Goal: Information Seeking & Learning: Understand process/instructions

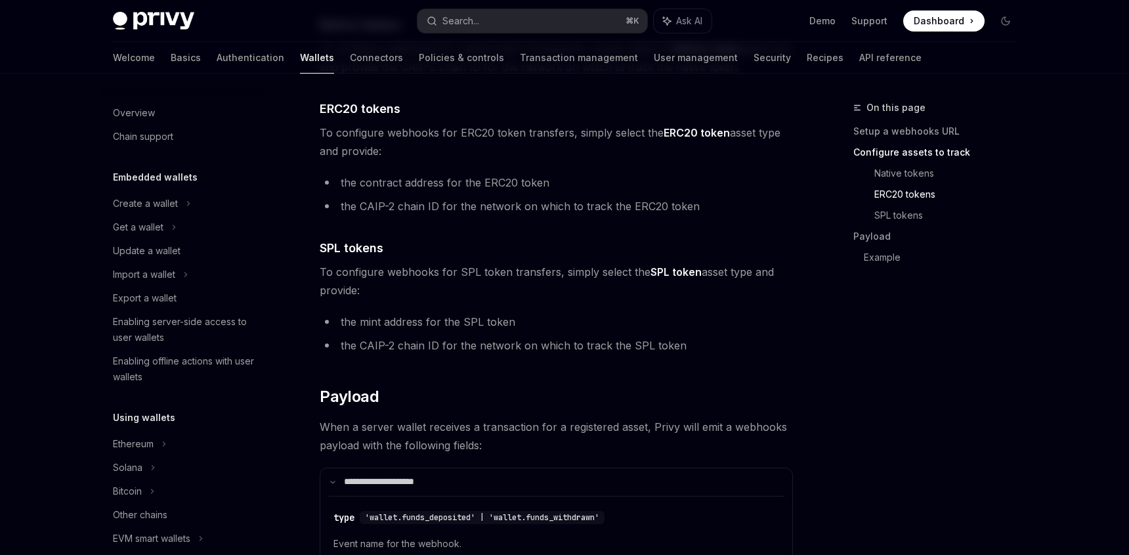
scroll to position [500, 0]
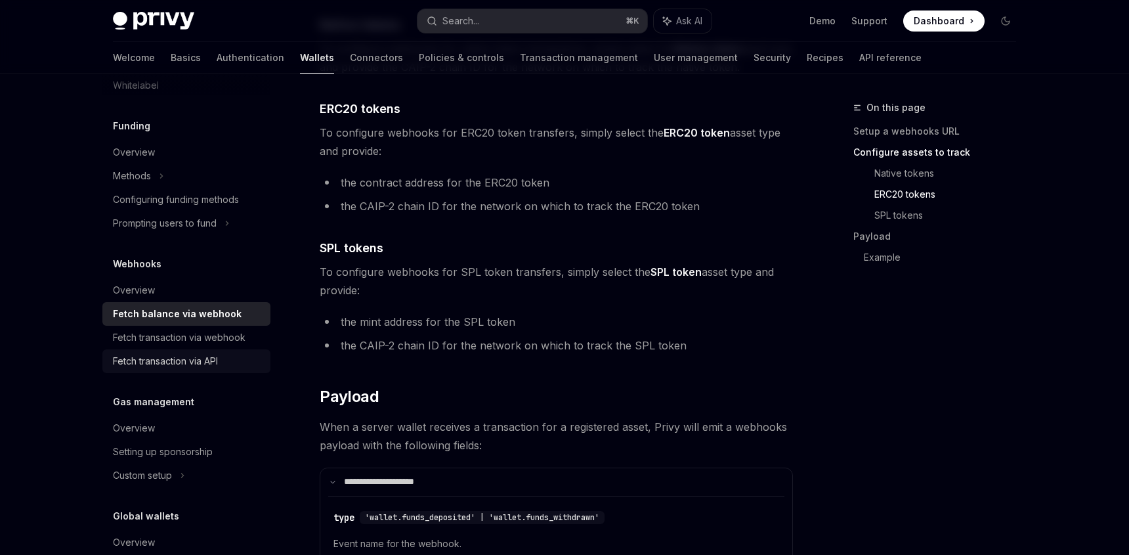
click at [199, 360] on div "Fetch transaction via API" at bounding box center [165, 361] width 105 height 16
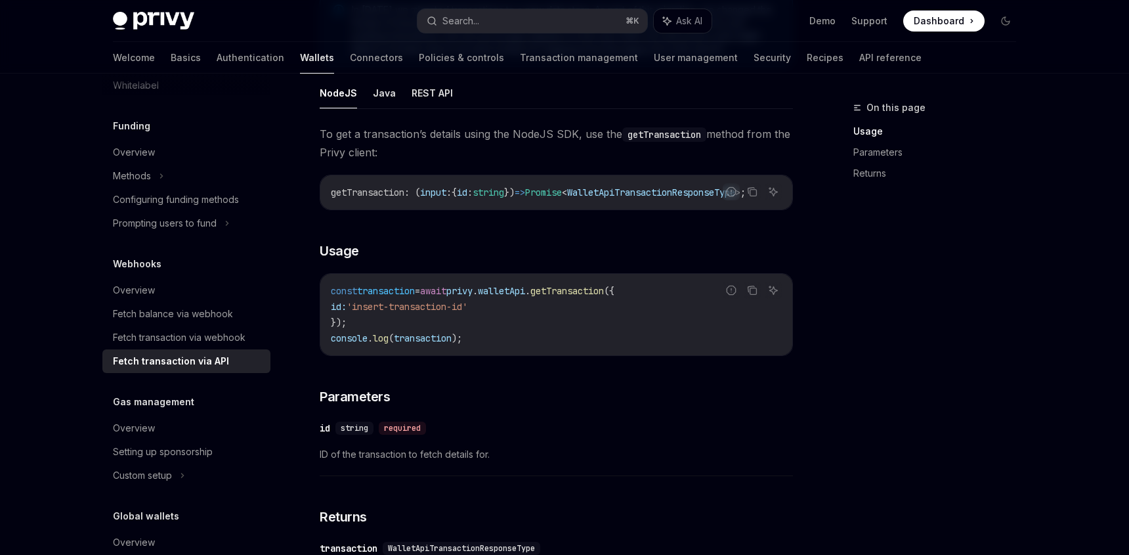
scroll to position [234, 0]
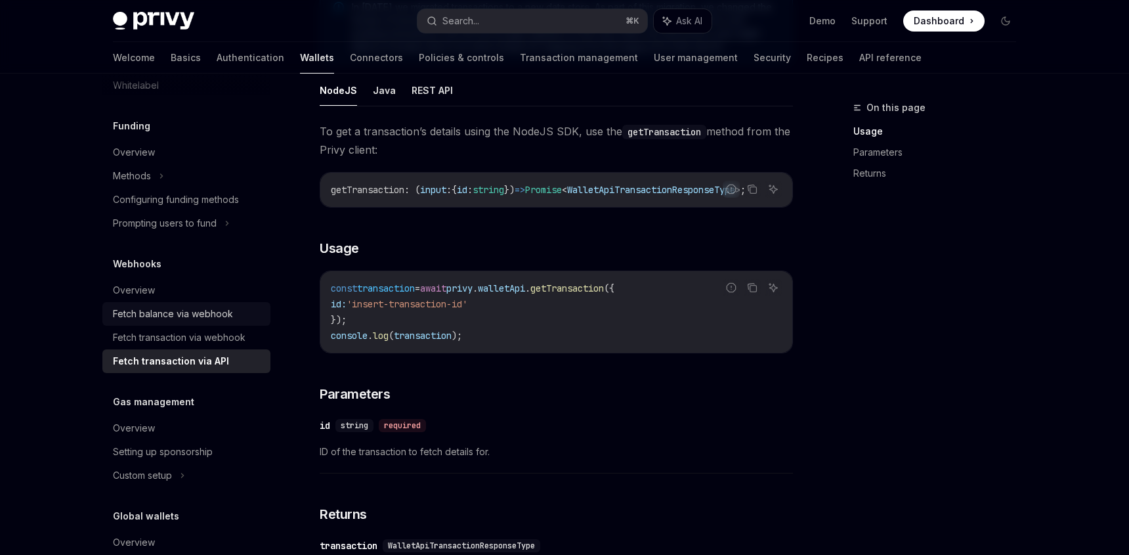
click at [235, 320] on div "Fetch balance via webhook" at bounding box center [188, 314] width 150 height 16
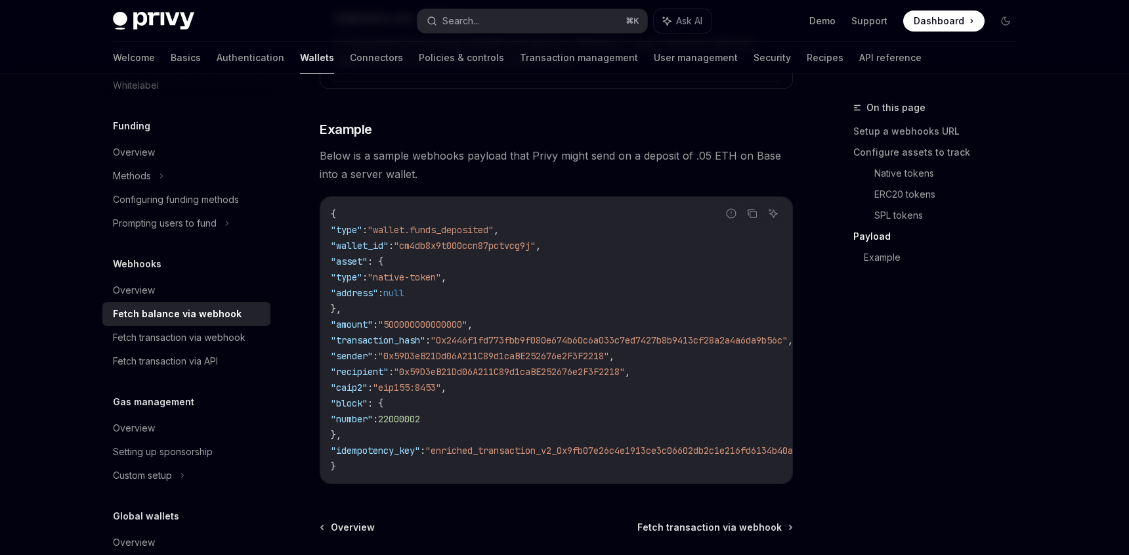
scroll to position [2272, 0]
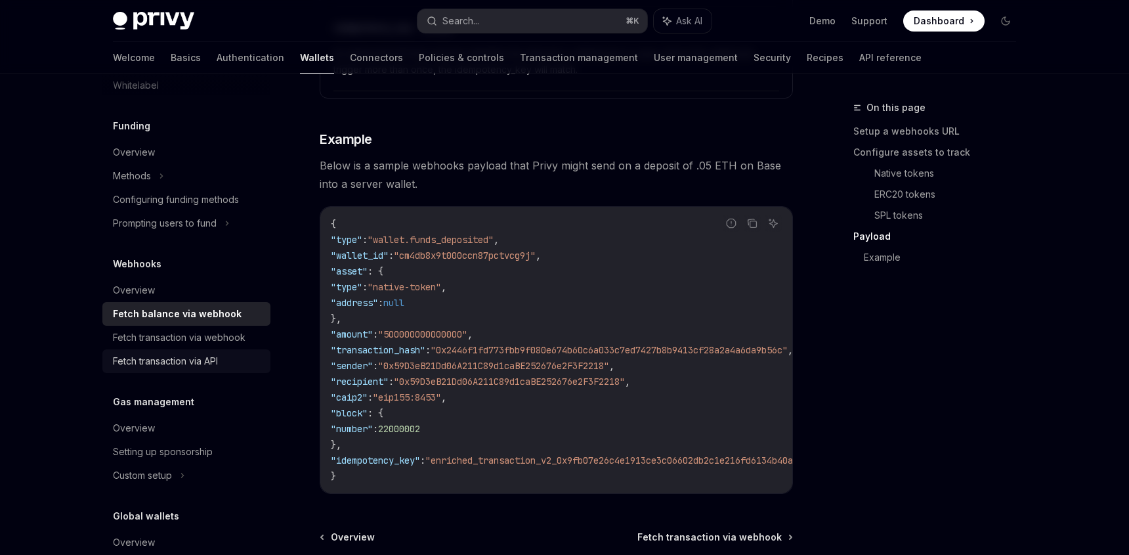
click at [197, 359] on div "Fetch transaction via API" at bounding box center [165, 361] width 105 height 16
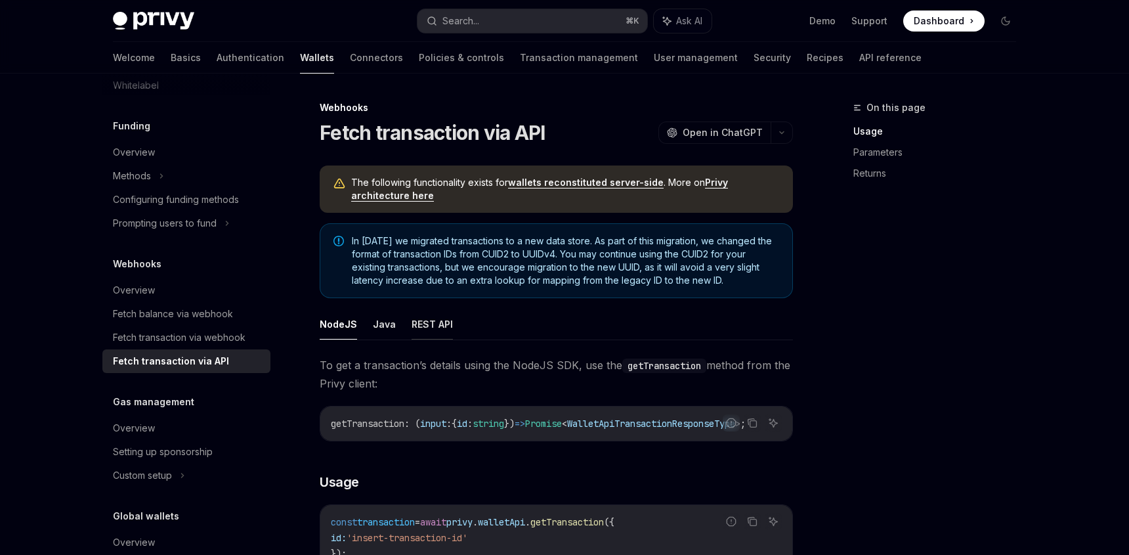
click at [430, 326] on button "REST API" at bounding box center [432, 324] width 41 height 31
type textarea "*"
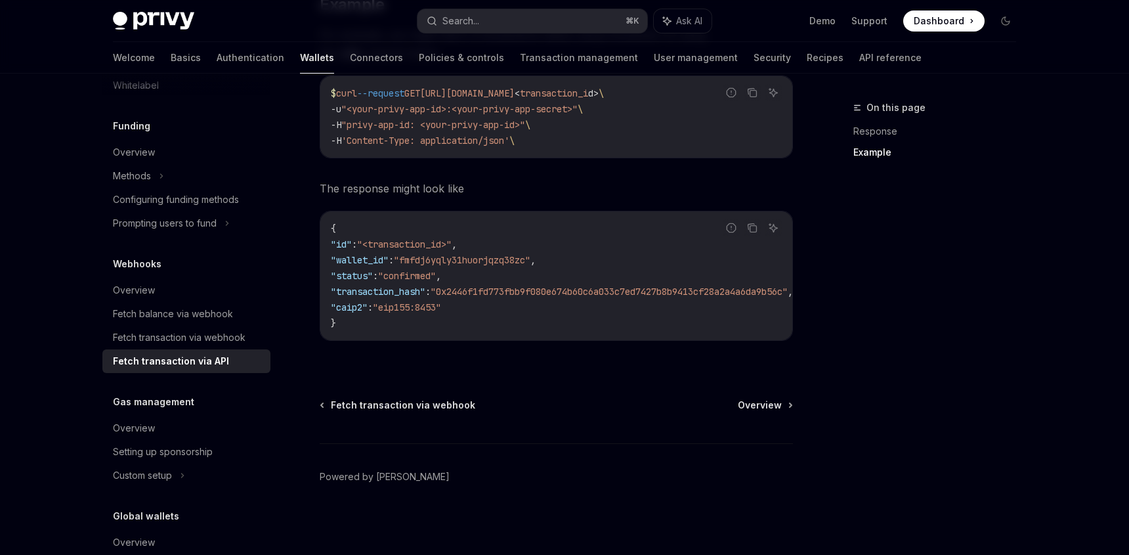
scroll to position [985, 0]
